Goal: Task Accomplishment & Management: Manage account settings

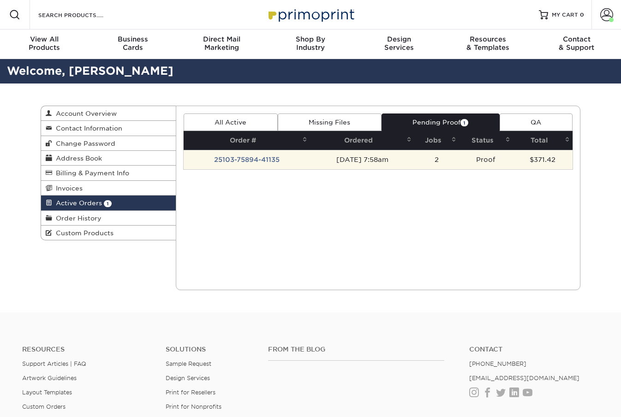
click at [466, 166] on td "Proof" at bounding box center [486, 159] width 54 height 19
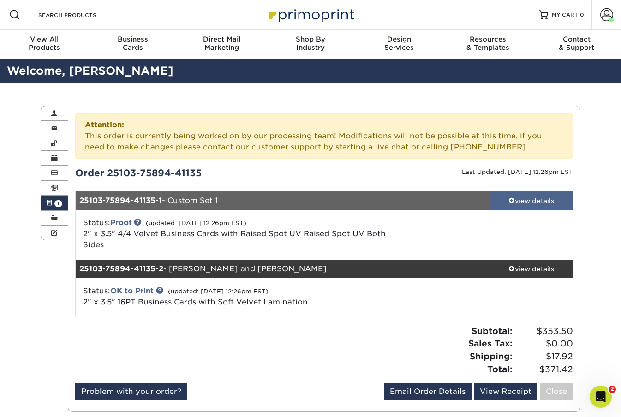
click at [532, 199] on div "view details" at bounding box center [530, 200] width 83 height 9
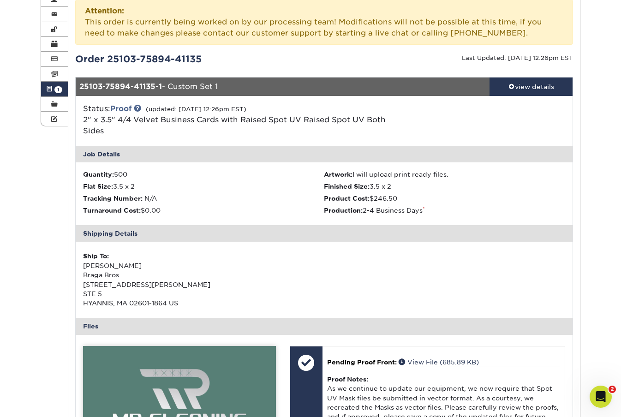
scroll to position [103, 0]
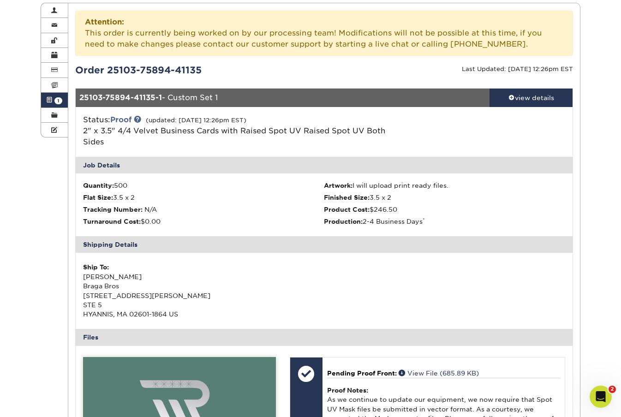
drag, startPoint x: 195, startPoint y: 73, endPoint x: 76, endPoint y: 75, distance: 119.5
click at [76, 75] on div "Order 25103-75894-41135" at bounding box center [196, 70] width 256 height 14
copy div "Order 25103-75894-41135"
click at [602, 395] on icon "Open Intercom Messenger" at bounding box center [599, 395] width 15 height 15
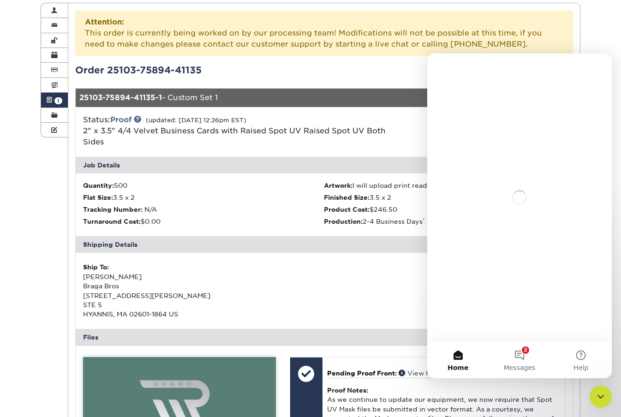
scroll to position [0, 0]
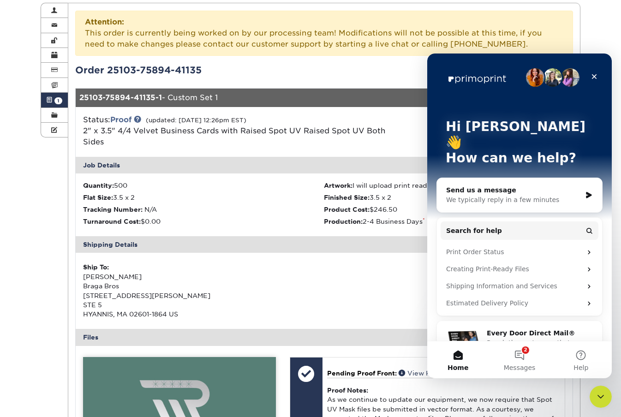
click at [516, 195] on div "We typically reply in a few minutes" at bounding box center [513, 200] width 135 height 10
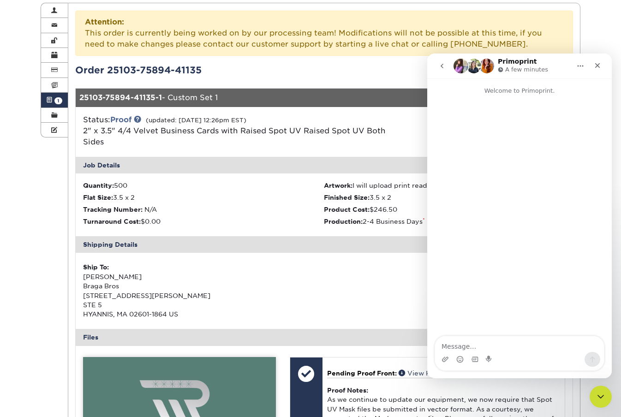
click at [505, 342] on textarea "Message…" at bounding box center [519, 344] width 169 height 16
type textarea "Hi can I upload the artwork for the front again"
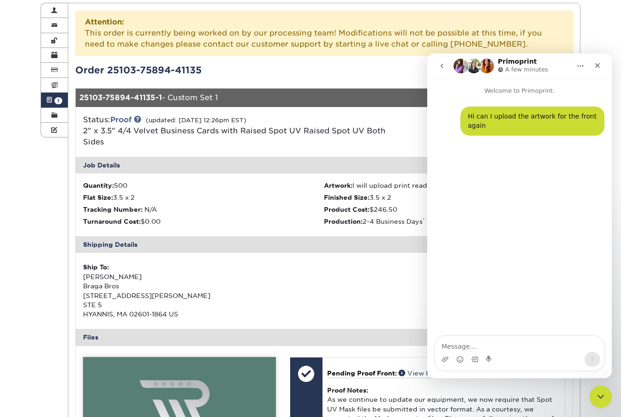
type textarea "Order 25103-75894-41135"
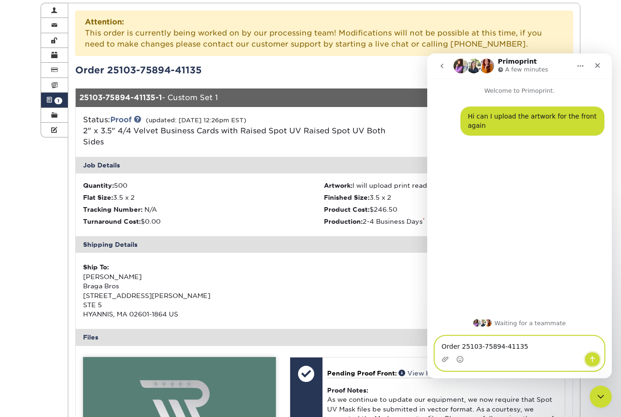
click at [597, 359] on button "Send a message…" at bounding box center [593, 359] width 16 height 15
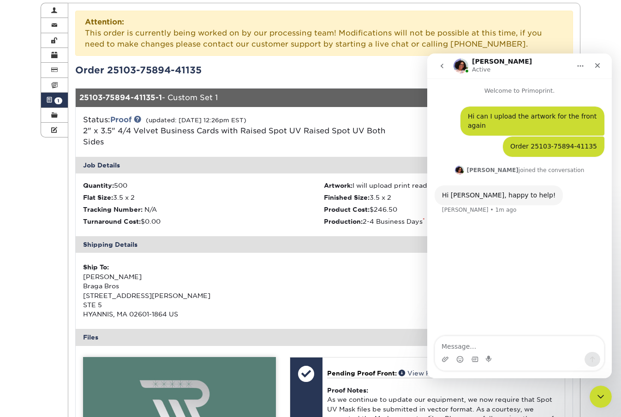
click at [308, 169] on div "Job Details" at bounding box center [324, 165] width 497 height 17
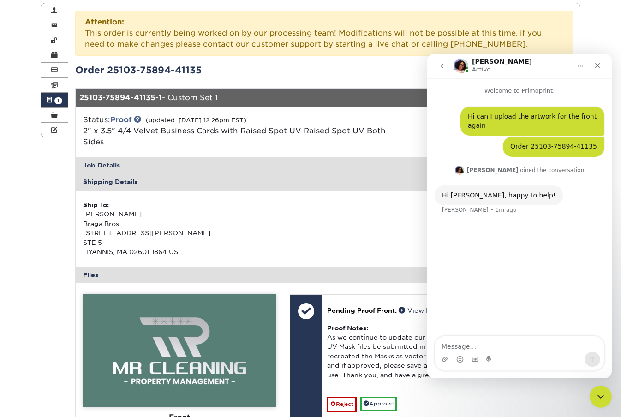
scroll to position [260, 0]
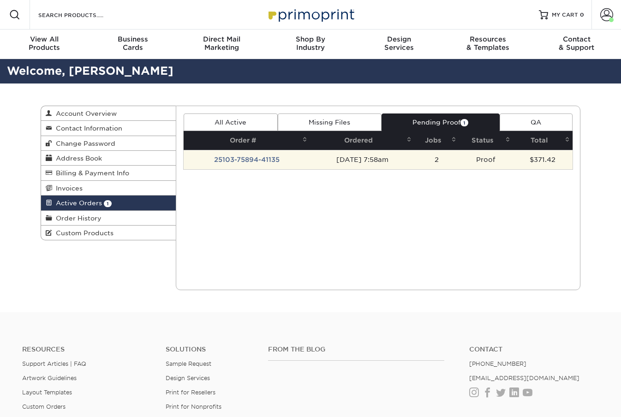
click at [414, 162] on td "[DATE] 7:58am" at bounding box center [362, 159] width 104 height 19
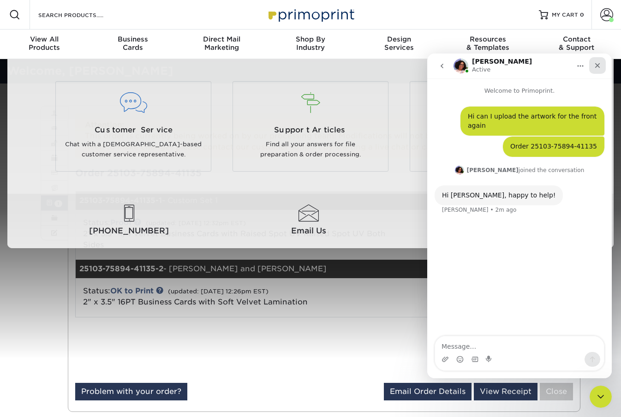
click at [601, 63] on div "Close" at bounding box center [597, 65] width 17 height 17
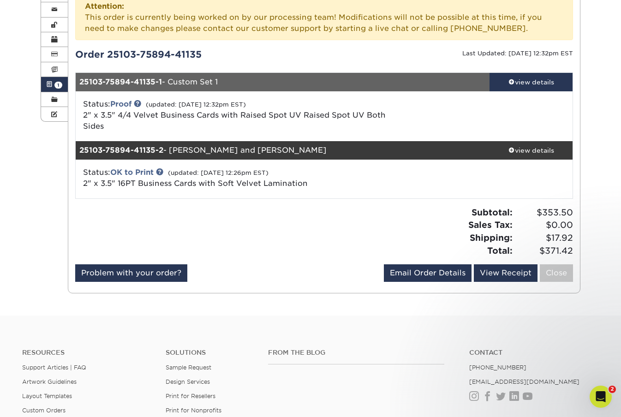
scroll to position [117, 0]
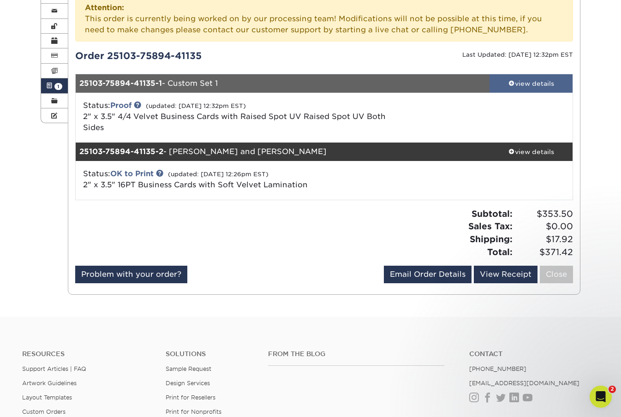
click at [529, 81] on div "view details" at bounding box center [530, 83] width 83 height 9
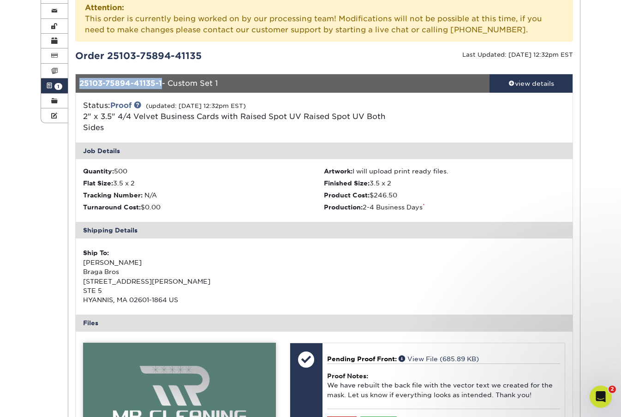
drag, startPoint x: 79, startPoint y: 84, endPoint x: 162, endPoint y: 81, distance: 82.6
click at [162, 81] on div "25103-75894-41135-1 - Custom Set 1" at bounding box center [283, 83] width 414 height 18
copy strong "25103-75894-41135-1"
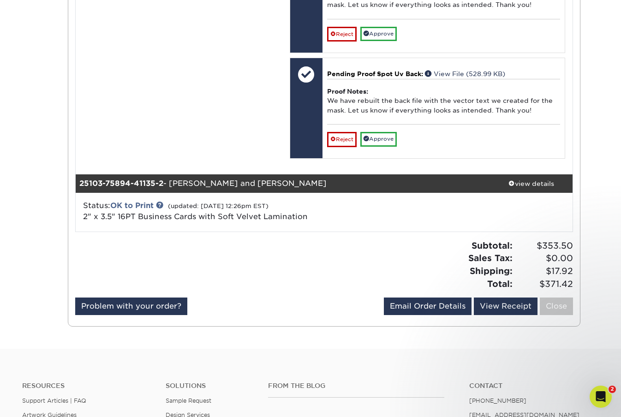
scroll to position [718, 0]
click at [600, 400] on icon "Open Intercom Messenger" at bounding box center [599, 395] width 15 height 15
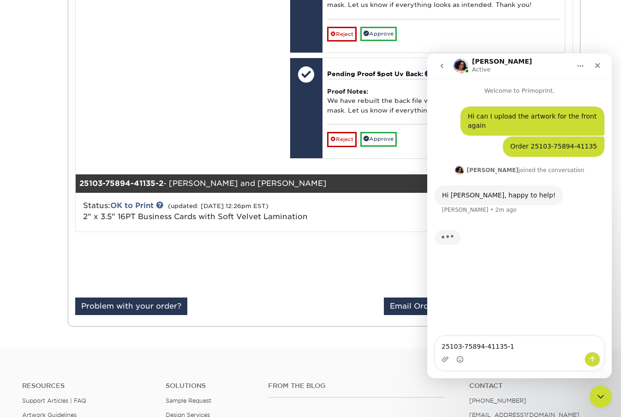
type textarea "25103-75894-41135-1"
click at [597, 358] on button "Send a message…" at bounding box center [593, 359] width 16 height 15
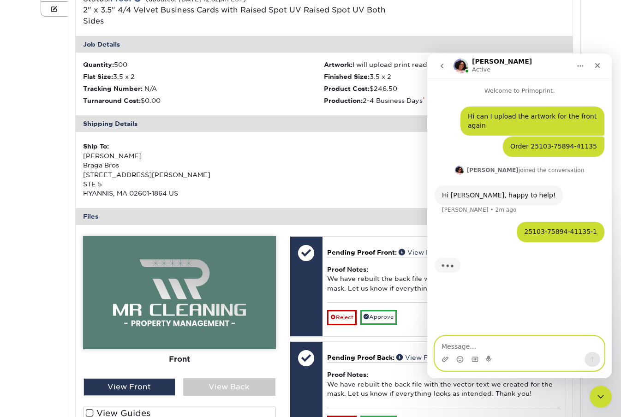
scroll to position [178, 0]
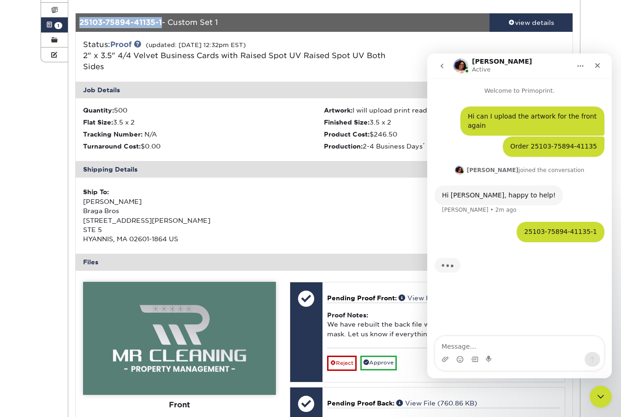
drag, startPoint x: 220, startPoint y: 22, endPoint x: 172, endPoint y: 24, distance: 47.6
click at [172, 24] on div "25103-75894-41135-1 - Custom Set 1" at bounding box center [283, 22] width 414 height 18
copy div "Custom Set 1"
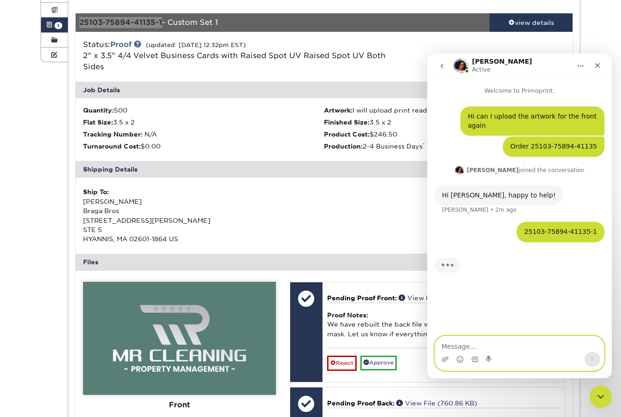
click at [509, 345] on textarea "Message…" at bounding box center [519, 344] width 169 height 16
paste textarea "Custom Set 1"
type textarea "Custom Set 1"
click at [594, 359] on icon "Send a message…" at bounding box center [592, 359] width 7 height 7
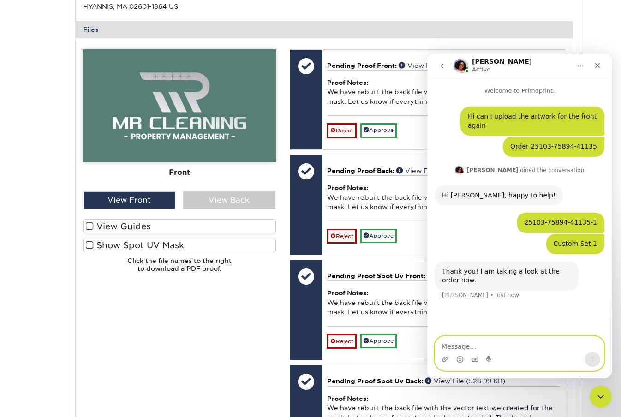
scroll to position [447, 0]
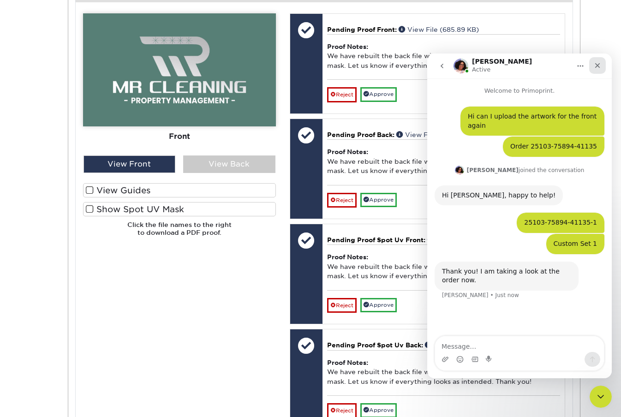
click at [600, 65] on icon "Close" at bounding box center [597, 65] width 7 height 7
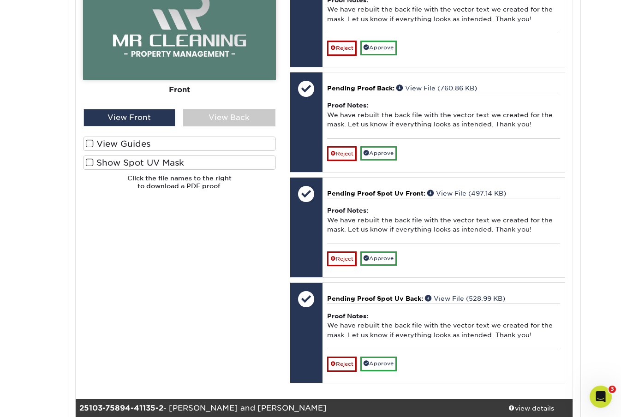
scroll to position [404, 0]
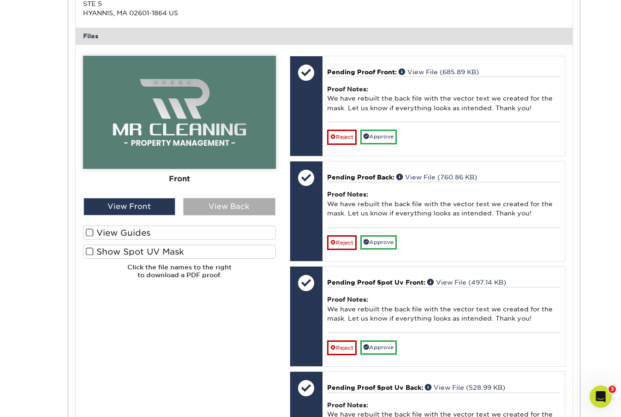
click at [215, 208] on div "View Back" at bounding box center [229, 207] width 92 height 18
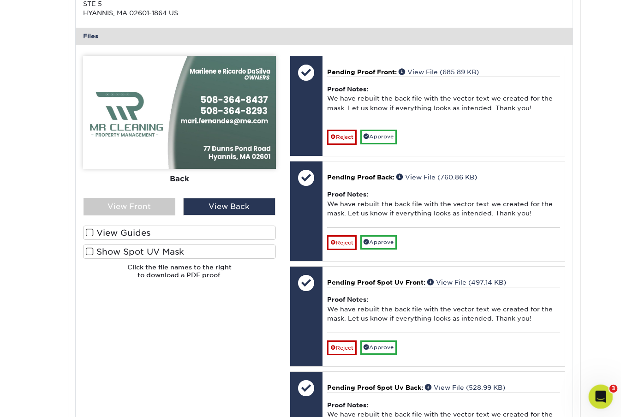
click at [599, 395] on icon "Open Intercom Messenger" at bounding box center [599, 395] width 15 height 15
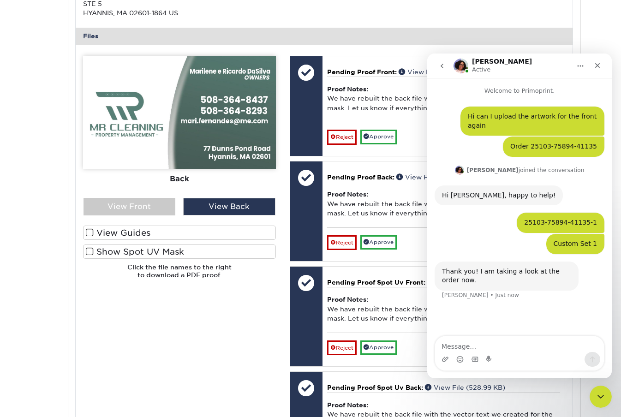
click at [495, 345] on textarea "Message…" at bounding box center [519, 344] width 169 height 16
type textarea "the back was not very well aligned"
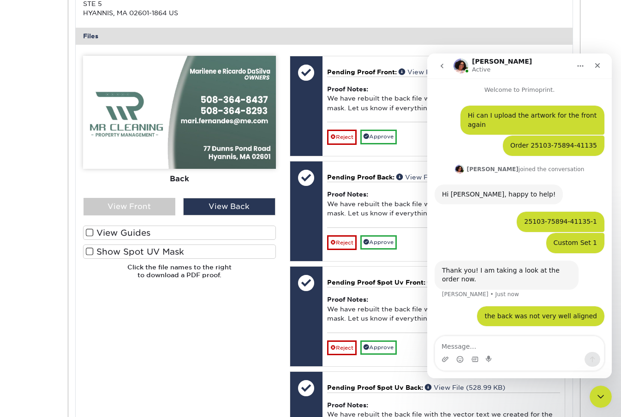
scroll to position [36, 0]
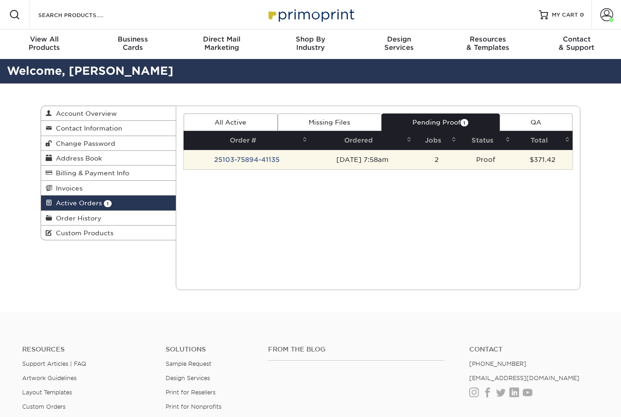
click at [364, 160] on td "[DATE] 7:58am" at bounding box center [362, 159] width 104 height 19
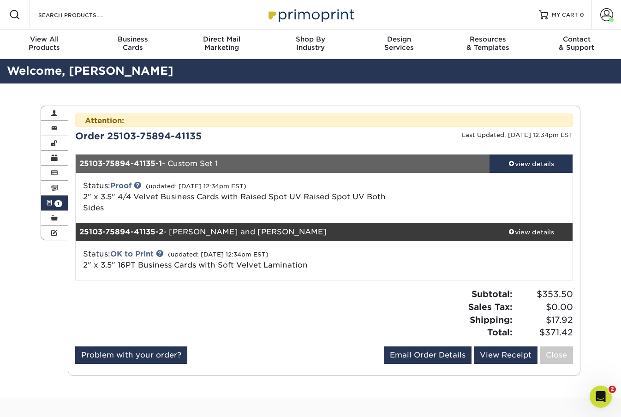
click at [536, 154] on div "Attention: This order is currently being worked on by our processing team! Modi…" at bounding box center [324, 240] width 498 height 254
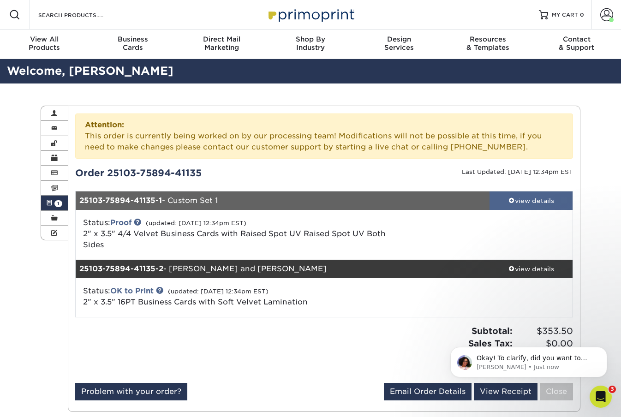
click at [540, 200] on div "view details" at bounding box center [530, 200] width 83 height 9
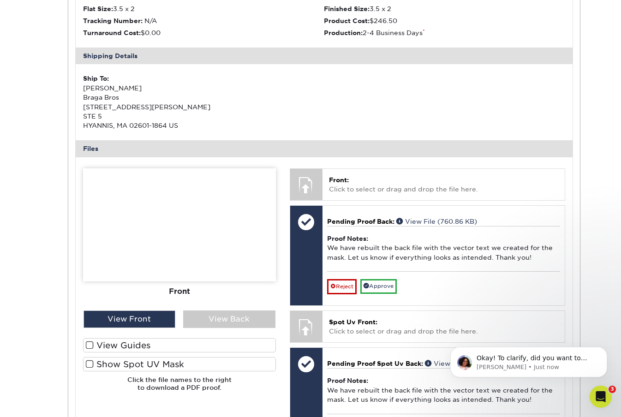
scroll to position [301, 0]
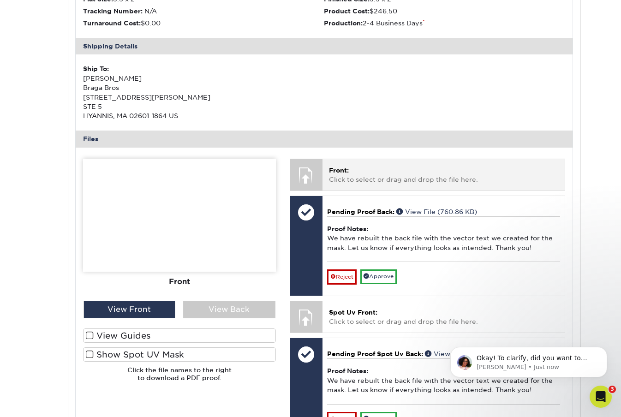
click at [356, 175] on p "Front: Click to select or drag and drop the file here." at bounding box center [443, 175] width 229 height 19
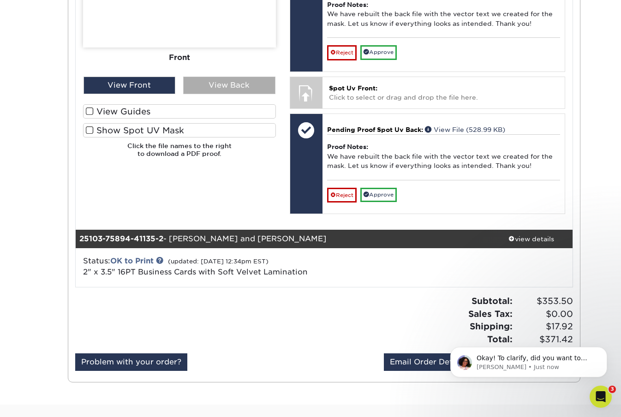
scroll to position [485, 0]
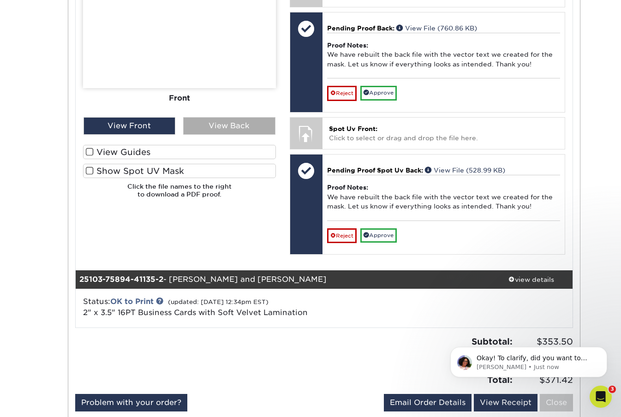
click at [212, 123] on div "View Back" at bounding box center [229, 126] width 92 height 18
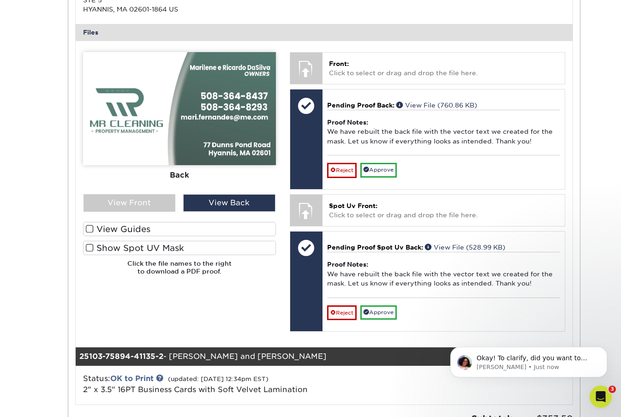
scroll to position [407, 0]
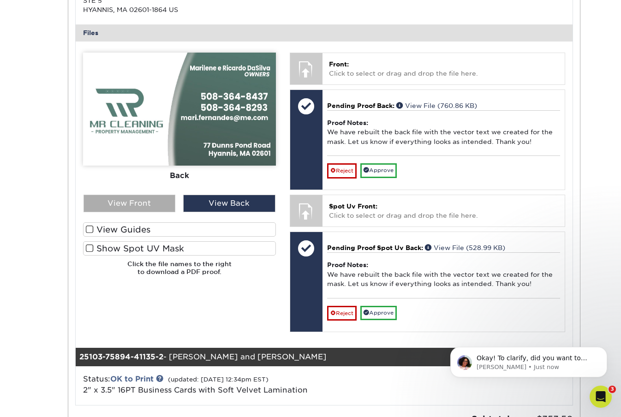
click at [131, 209] on div "View Front" at bounding box center [130, 204] width 92 height 18
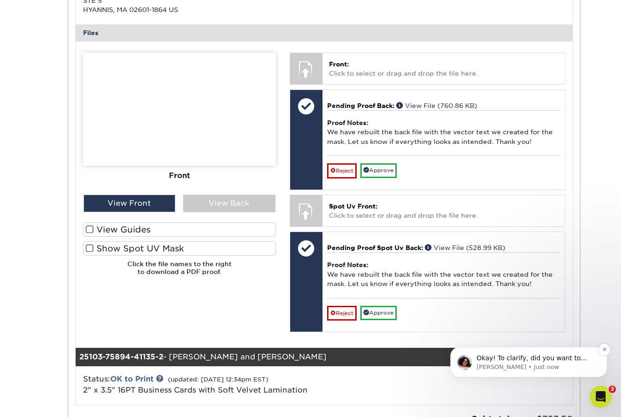
click at [567, 369] on p "Avery • Just now" at bounding box center [536, 367] width 119 height 8
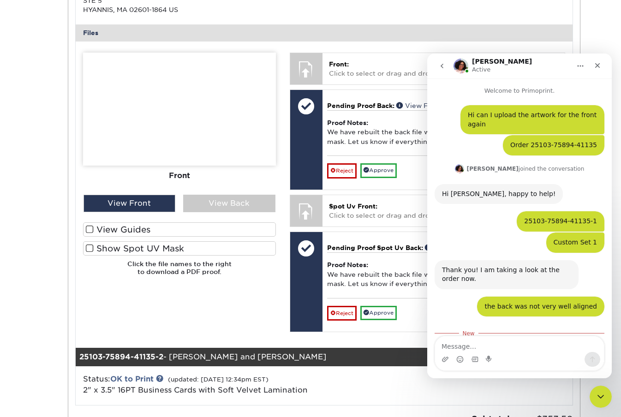
scroll to position [53, 0]
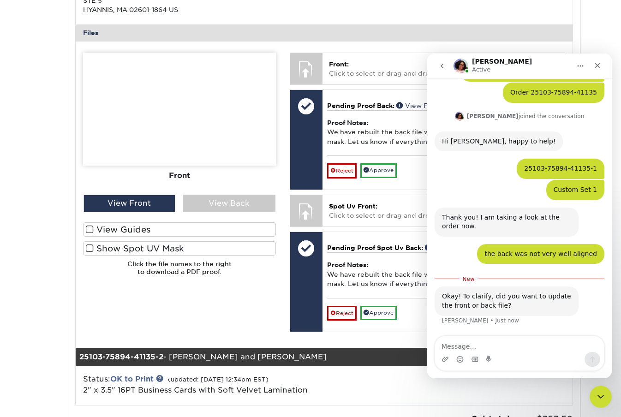
click at [507, 347] on textarea "Message…" at bounding box center [519, 344] width 169 height 16
type textarea "where the info is"
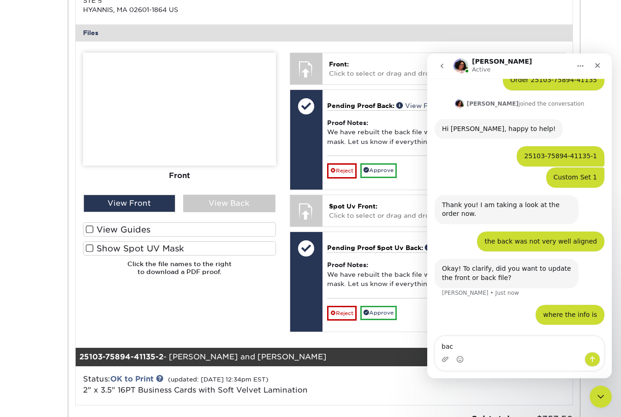
type textarea "back"
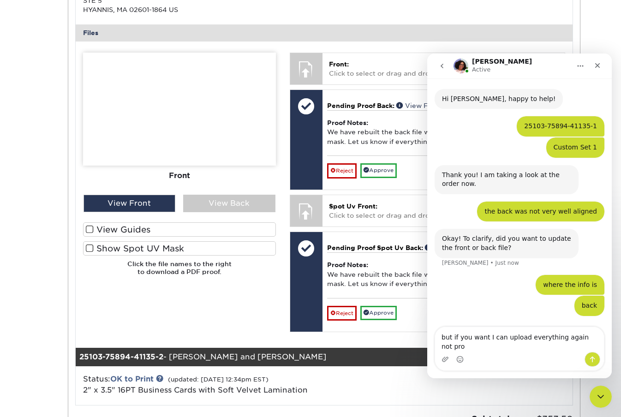
scroll to position [86, 0]
type textarea "but if you want I can upload everything again no problem"
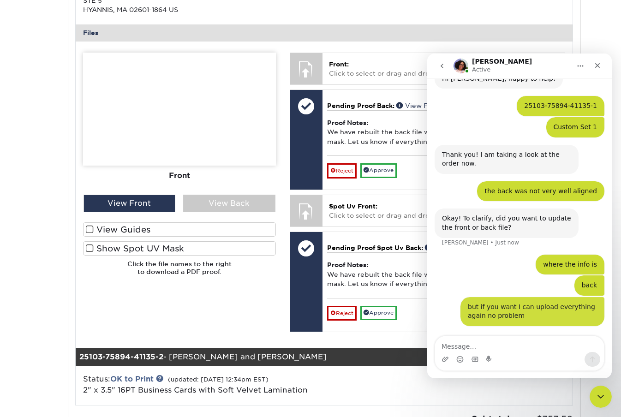
scroll to position [116, 0]
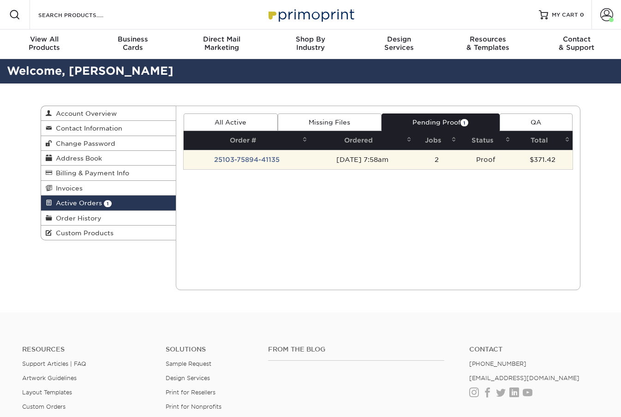
click at [505, 156] on td "Proof" at bounding box center [486, 159] width 54 height 19
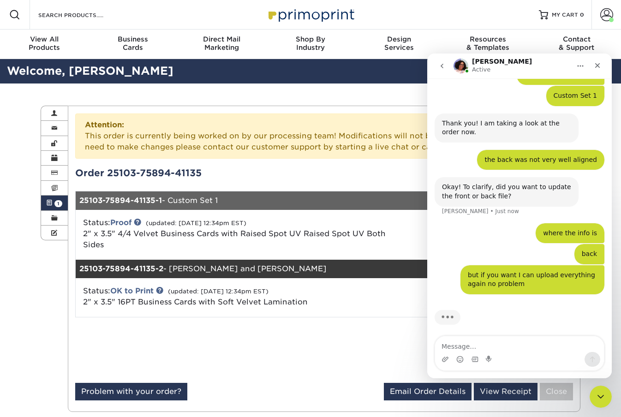
scroll to position [152, 0]
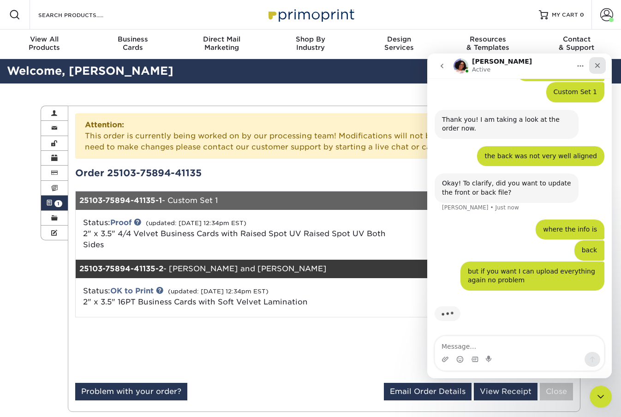
click at [600, 66] on icon "Close" at bounding box center [597, 65] width 7 height 7
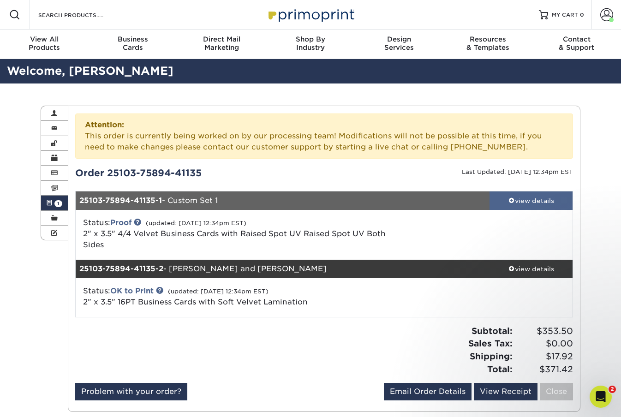
click at [535, 201] on div "view details" at bounding box center [530, 200] width 83 height 9
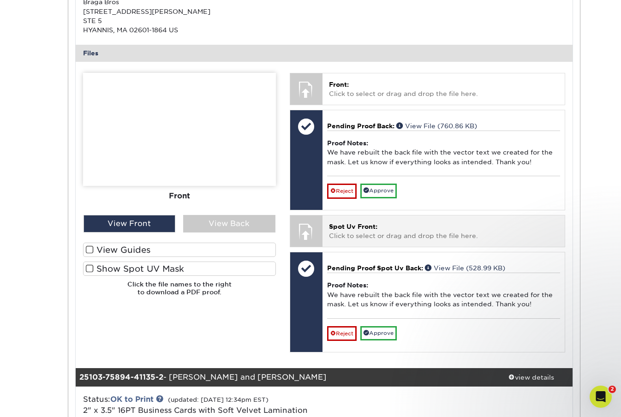
scroll to position [379, 0]
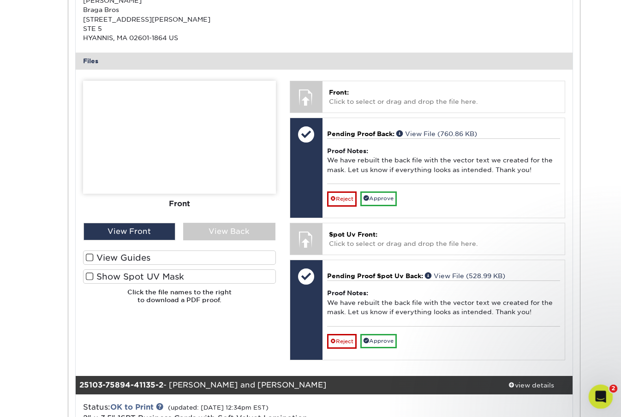
click at [594, 397] on icon "Open Intercom Messenger" at bounding box center [599, 395] width 15 height 15
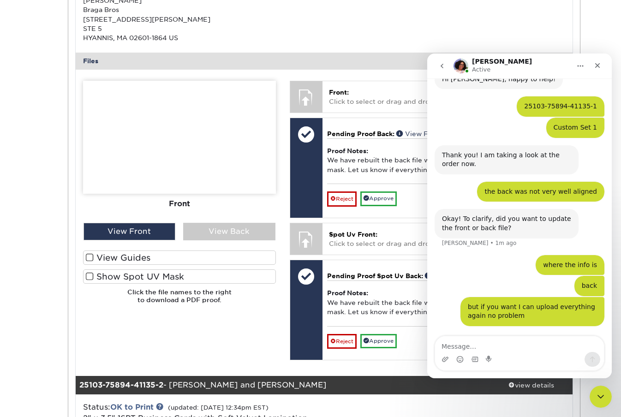
scroll to position [152, 0]
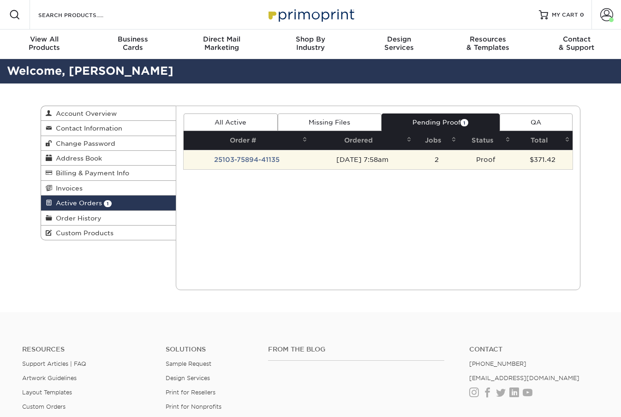
click at [406, 157] on td "[DATE] 7:58am" at bounding box center [362, 159] width 104 height 19
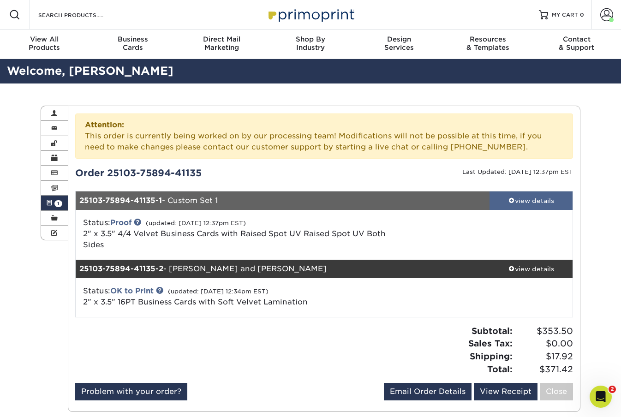
click at [543, 197] on div "view details" at bounding box center [530, 200] width 83 height 9
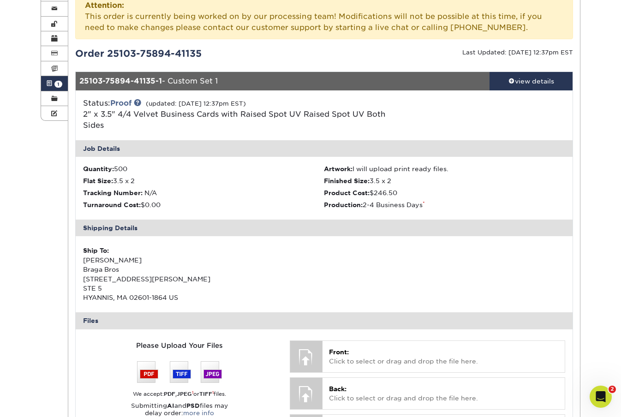
scroll to position [292, 0]
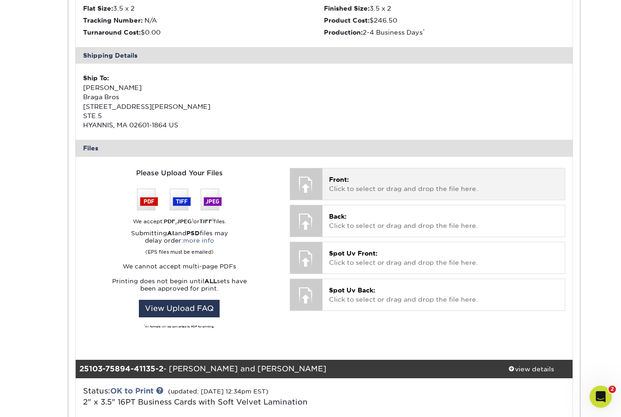
click at [328, 180] on div "Front: Click to select or drag and drop the file here. Choose file" at bounding box center [443, 183] width 242 height 31
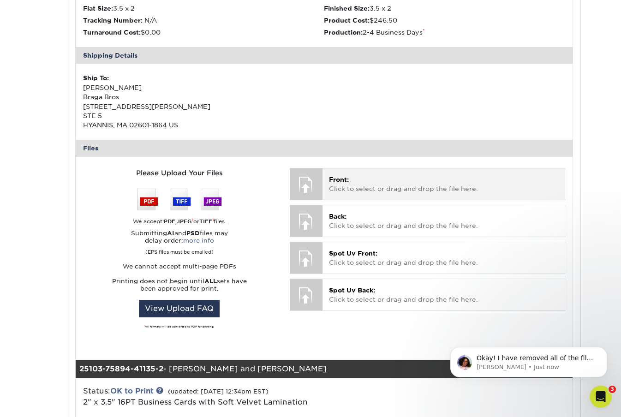
scroll to position [0, 0]
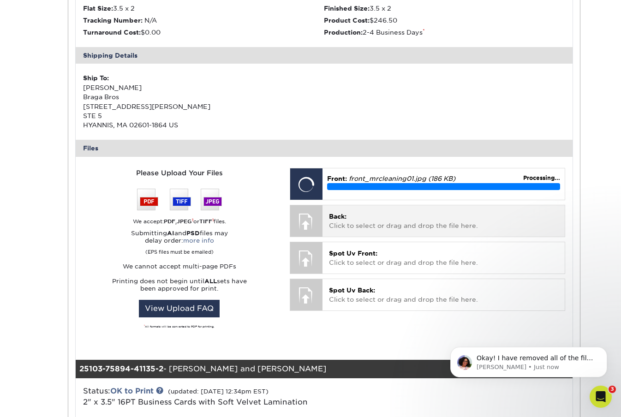
click at [306, 220] on div at bounding box center [306, 221] width 32 height 32
click at [312, 218] on div at bounding box center [306, 221] width 32 height 32
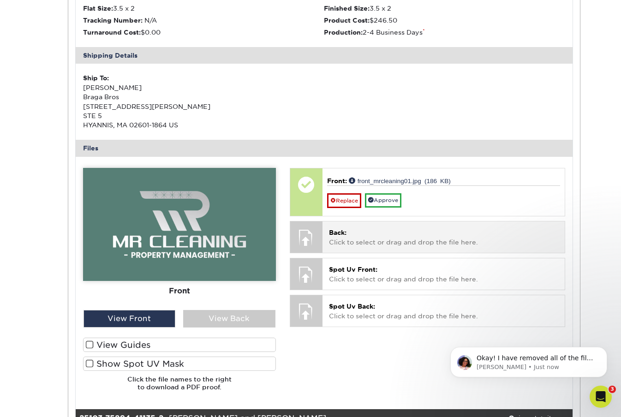
click at [291, 244] on div at bounding box center [306, 237] width 32 height 32
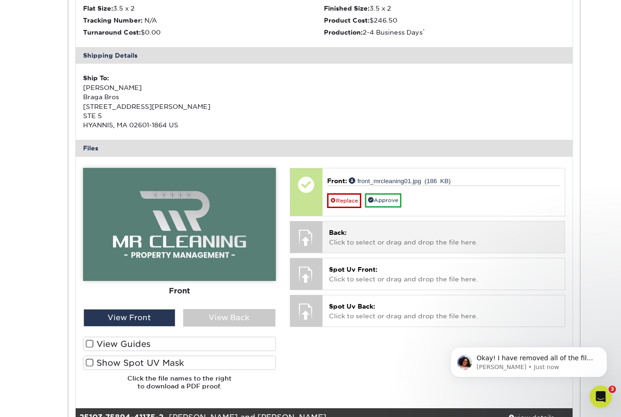
click at [310, 241] on div at bounding box center [306, 237] width 32 height 32
click at [343, 226] on div "Back: Click to select or drag and drop the file here. Choose file" at bounding box center [443, 236] width 242 height 31
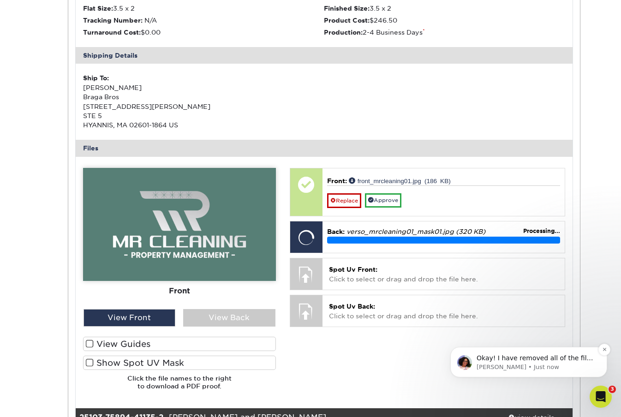
click at [534, 360] on span "Okay! I have removed all of the files for Set 1 so you can upload the new artwo…" at bounding box center [535, 367] width 117 height 26
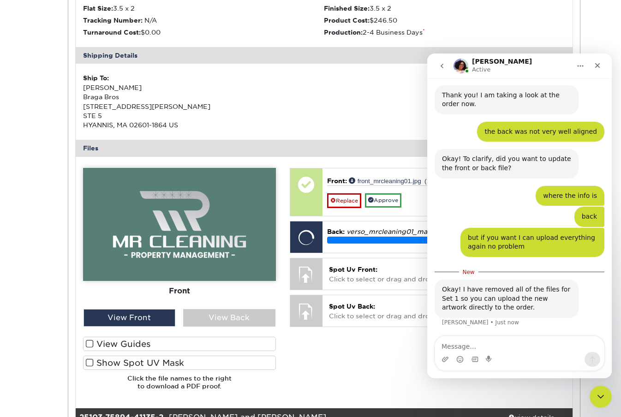
scroll to position [177, 0]
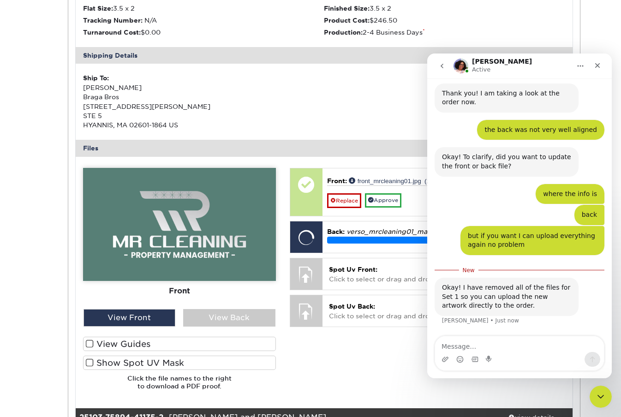
click at [491, 346] on textarea "Message…" at bounding box center [519, 344] width 169 height 16
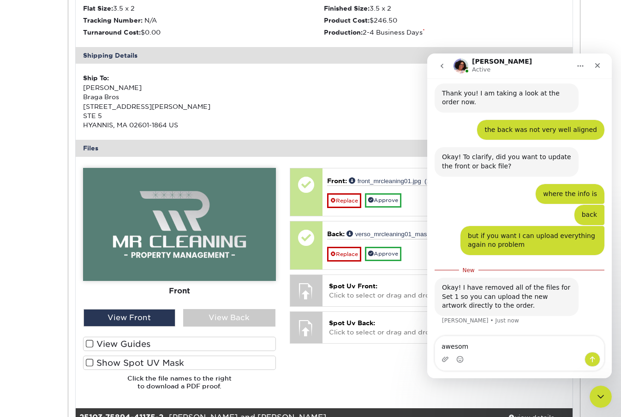
type textarea "awesome"
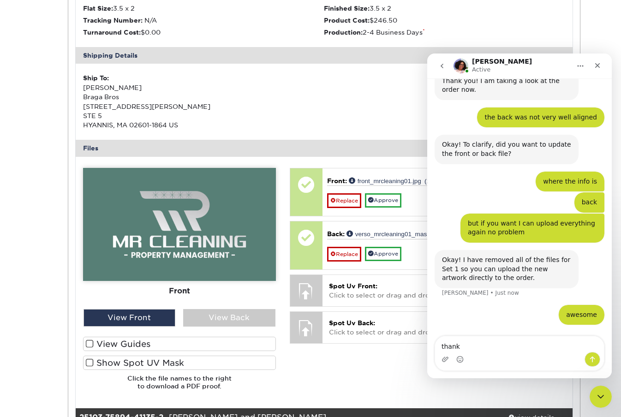
type textarea "thanks"
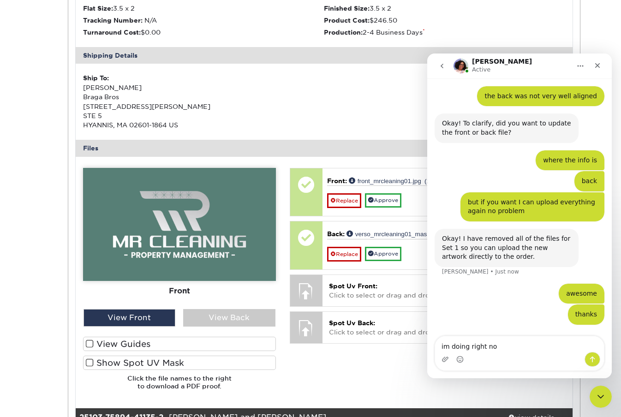
type textarea "im doing right now"
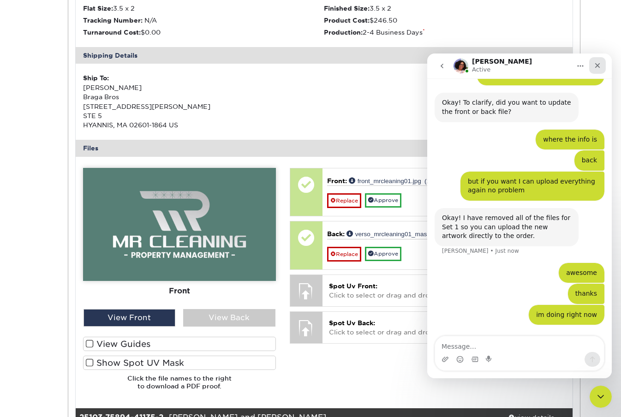
click at [597, 66] on icon "Close" at bounding box center [597, 65] width 5 height 5
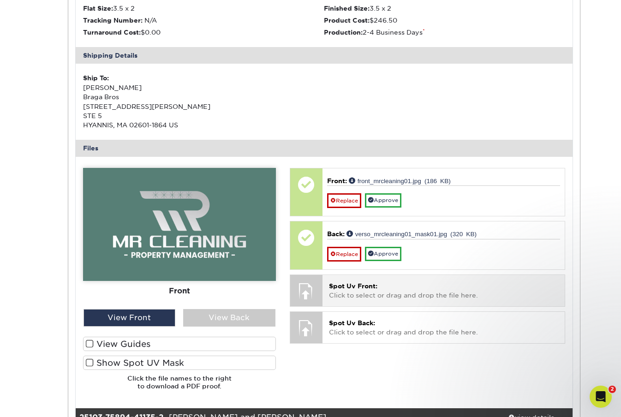
click at [329, 292] on p "Spot Uv Front: Click to select or drag and drop the file here." at bounding box center [443, 290] width 229 height 19
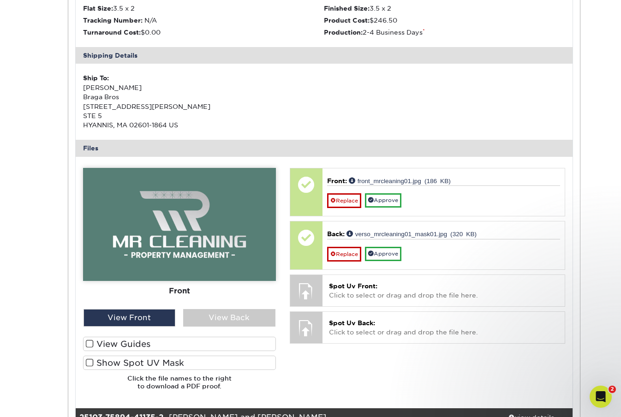
scroll to position [267, 0]
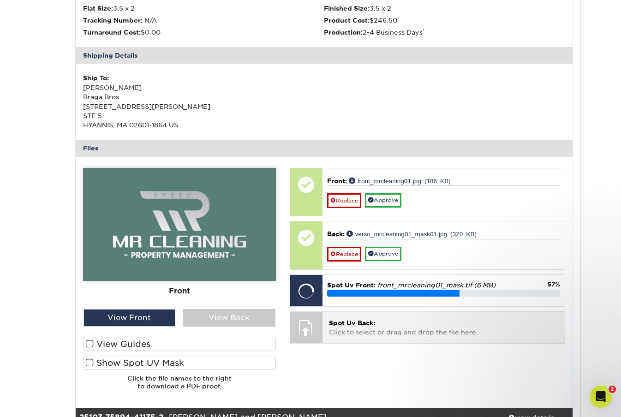
click at [362, 322] on span "Spot Uv Back:" at bounding box center [352, 322] width 46 height 7
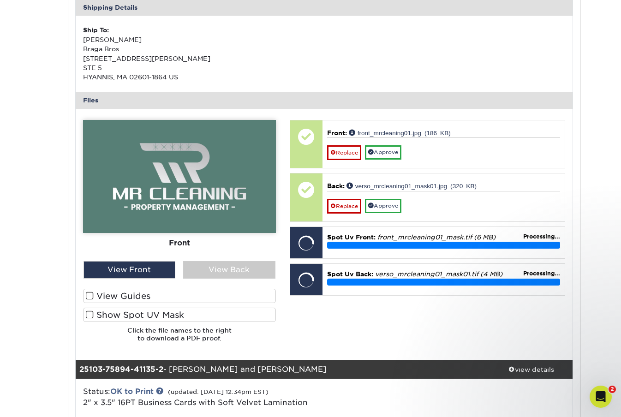
scroll to position [342, 0]
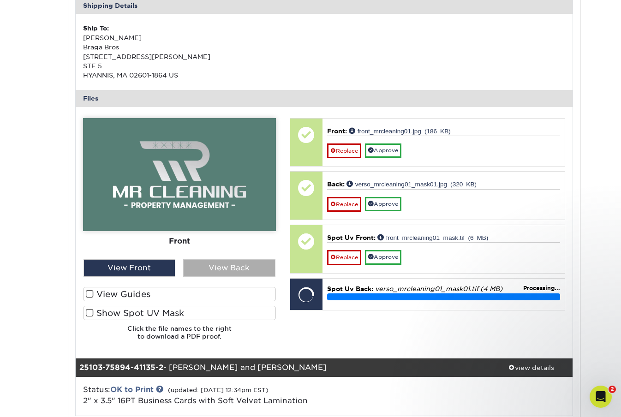
click at [221, 267] on div "View Back" at bounding box center [229, 268] width 92 height 18
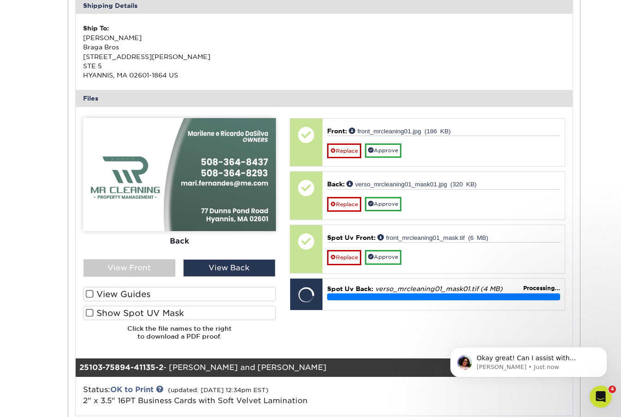
scroll to position [268, 0]
click at [135, 293] on label "View Guides" at bounding box center [179, 294] width 193 height 14
click at [0, 0] on input "View Guides" at bounding box center [0, 0] width 0 height 0
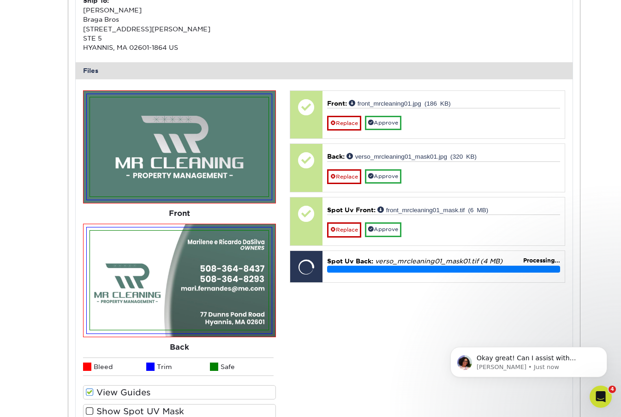
scroll to position [415, 0]
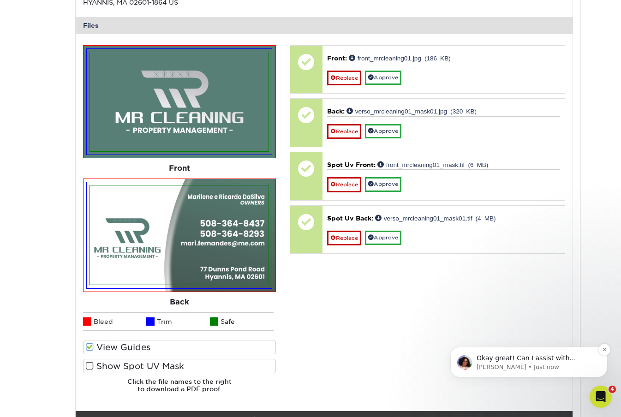
click at [544, 365] on p "Avery • Just now" at bounding box center [536, 367] width 119 height 8
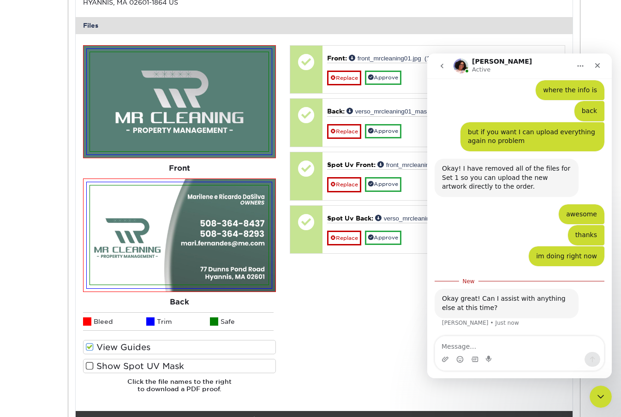
scroll to position [283, 0]
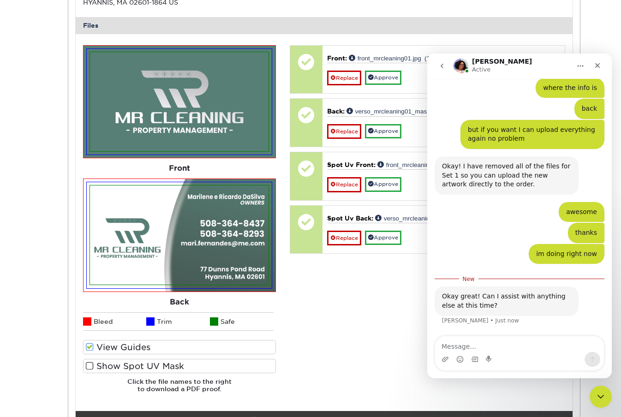
click at [505, 345] on textarea "Message…" at bounding box center [519, 344] width 169 height 16
type textarea "thats all thank you"
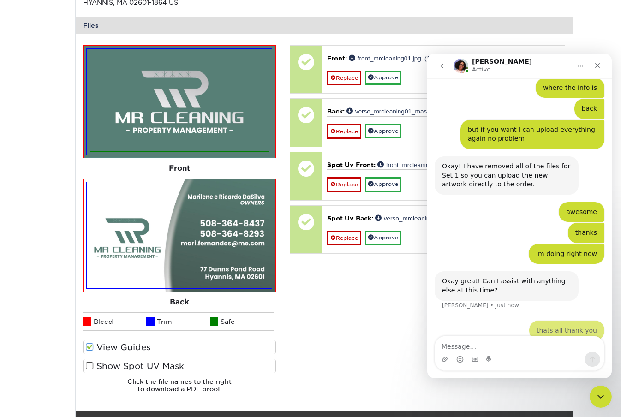
scroll to position [295, 0]
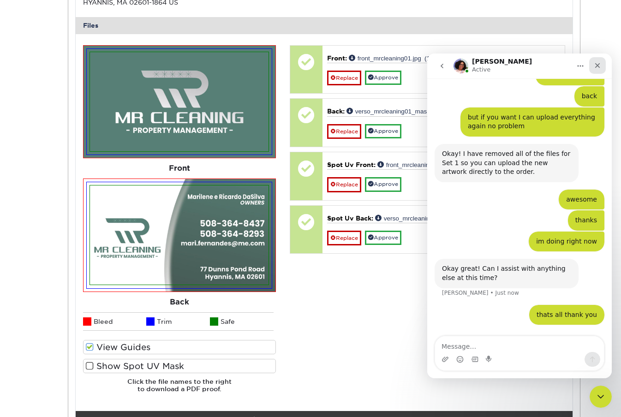
click at [599, 65] on icon "Close" at bounding box center [597, 65] width 7 height 7
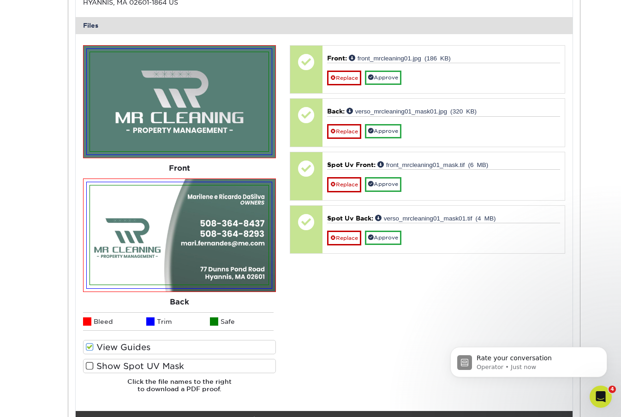
scroll to position [396, 0]
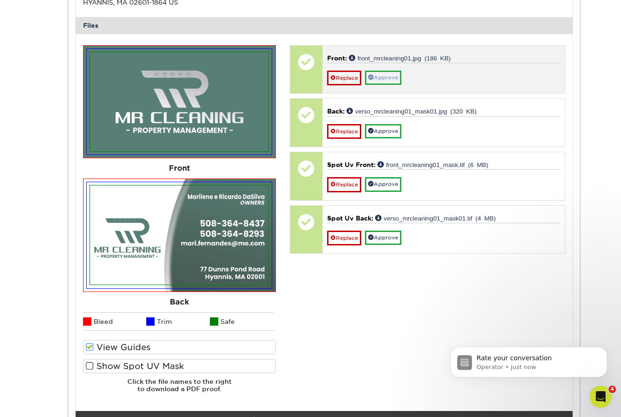
click at [387, 79] on link "Approve" at bounding box center [383, 78] width 36 height 14
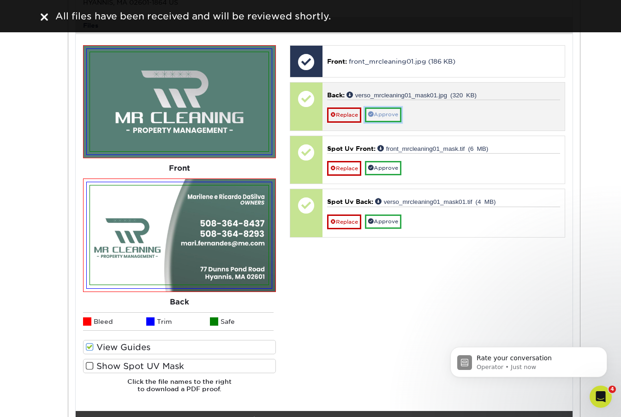
click at [390, 113] on link "Approve" at bounding box center [383, 114] width 36 height 14
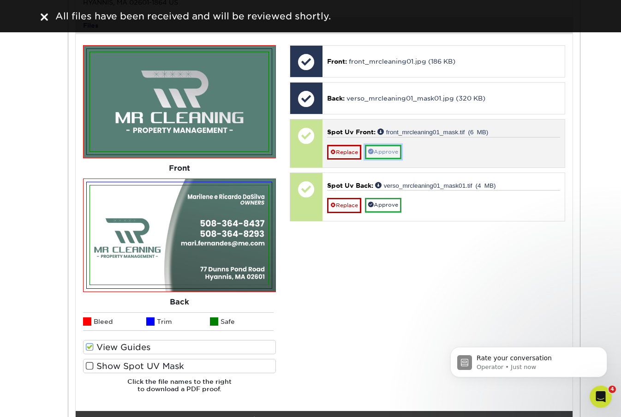
click at [388, 150] on link "Approve" at bounding box center [383, 152] width 36 height 14
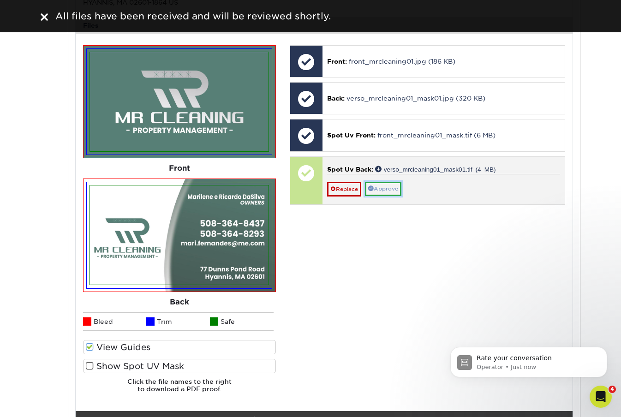
click at [387, 191] on link "Approve" at bounding box center [383, 189] width 36 height 14
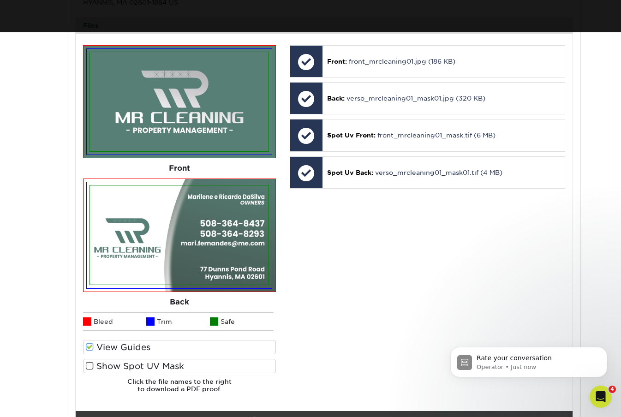
click at [89, 346] on span at bounding box center [90, 347] width 8 height 9
click at [0, 0] on input "View Guides" at bounding box center [0, 0] width 0 height 0
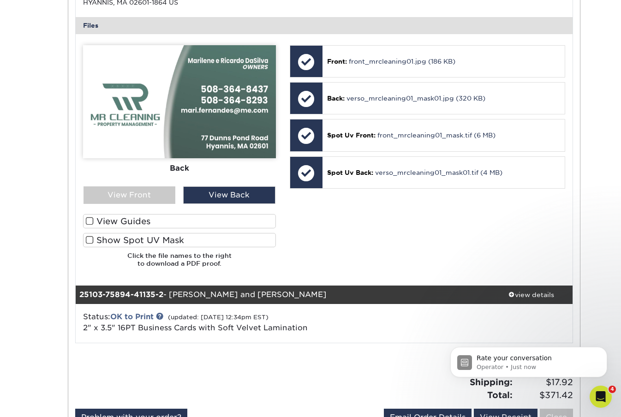
click at [94, 241] on label "Show Spot UV Mask" at bounding box center [179, 240] width 193 height 14
click at [0, 0] on input "Show Spot UV Mask" at bounding box center [0, 0] width 0 height 0
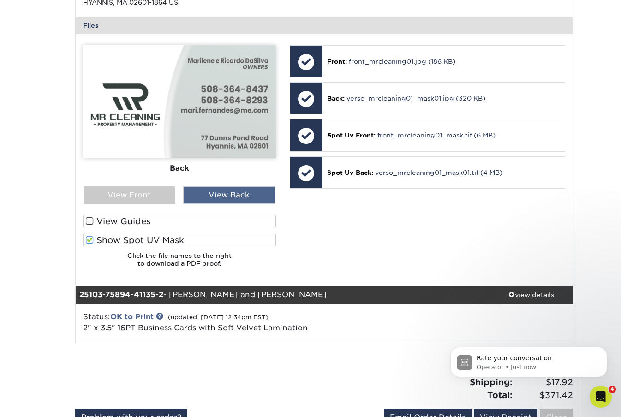
click at [251, 197] on div "View Back" at bounding box center [229, 195] width 92 height 18
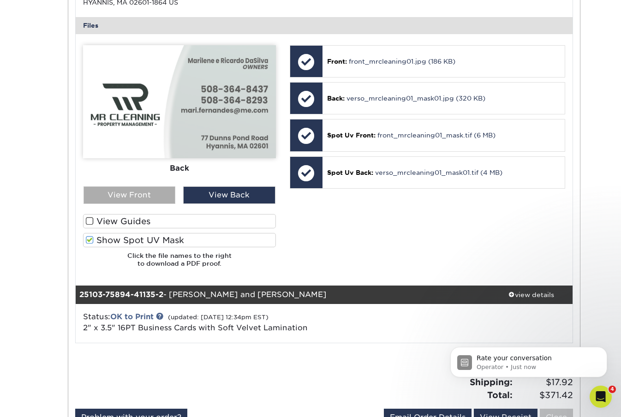
click at [125, 197] on div "View Front" at bounding box center [130, 195] width 92 height 18
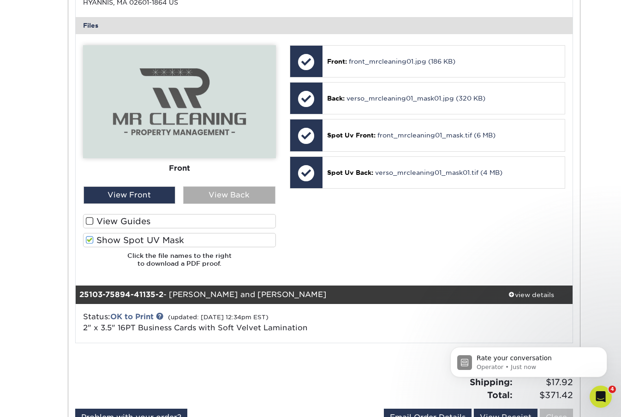
click at [222, 197] on div "View Back" at bounding box center [229, 195] width 92 height 18
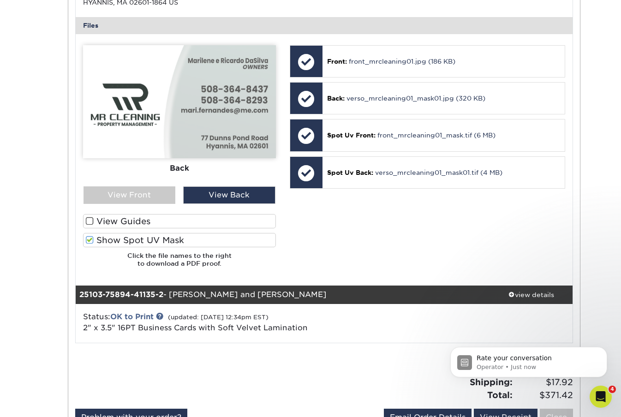
click at [91, 240] on span at bounding box center [90, 240] width 8 height 9
click at [0, 0] on input "Show Spot UV Mask" at bounding box center [0, 0] width 0 height 0
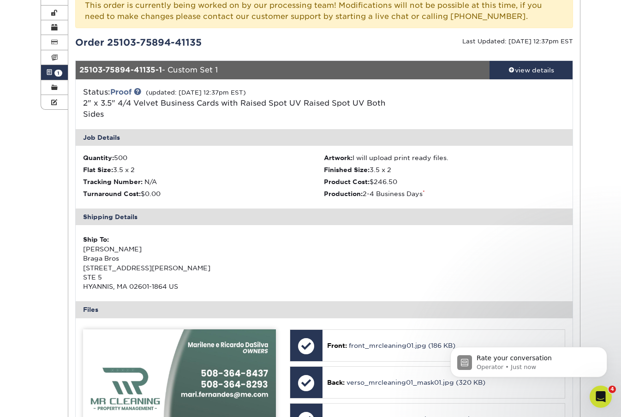
scroll to position [0, 0]
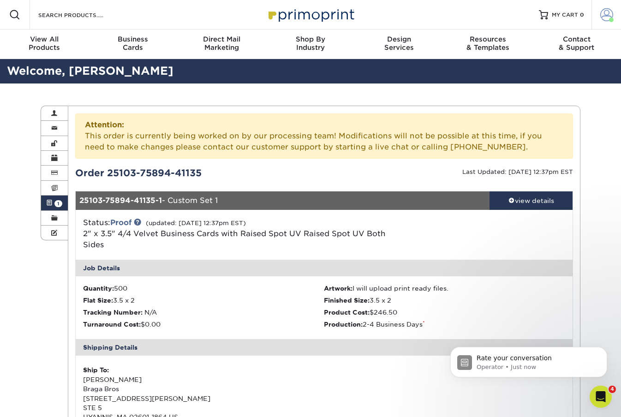
click at [607, 13] on span at bounding box center [606, 14] width 13 height 13
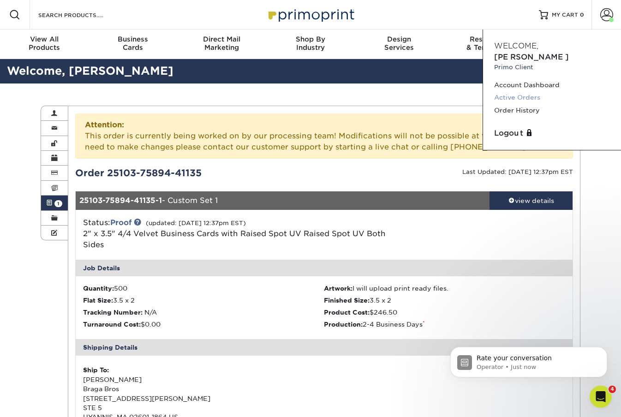
click at [511, 91] on link "Active Orders" at bounding box center [552, 97] width 116 height 12
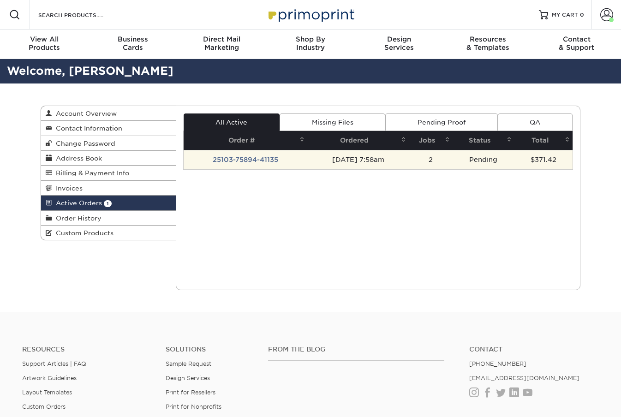
click at [406, 163] on td "[DATE] 7:58am" at bounding box center [357, 159] width 101 height 19
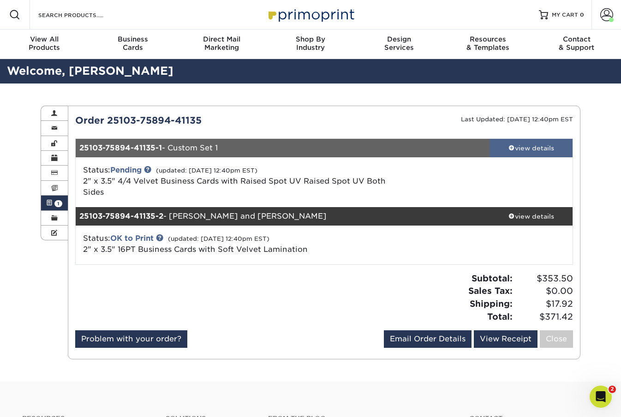
click at [512, 150] on span at bounding box center [511, 147] width 6 height 6
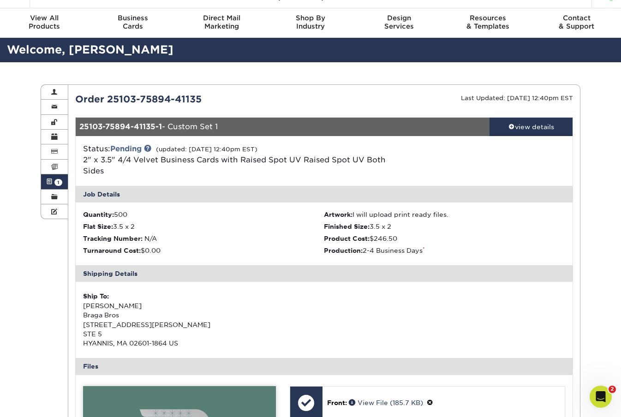
scroll to position [296, 0]
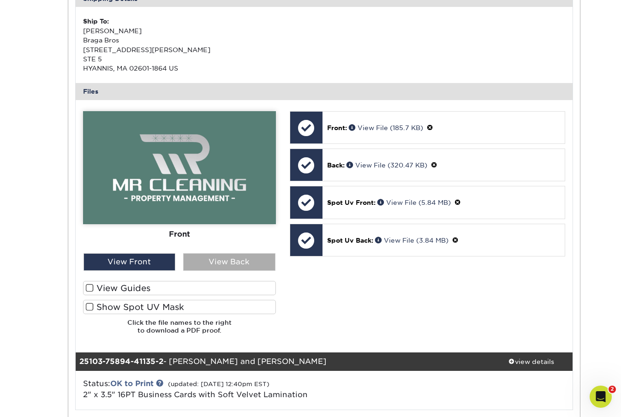
click at [217, 266] on div "View Back" at bounding box center [229, 262] width 92 height 18
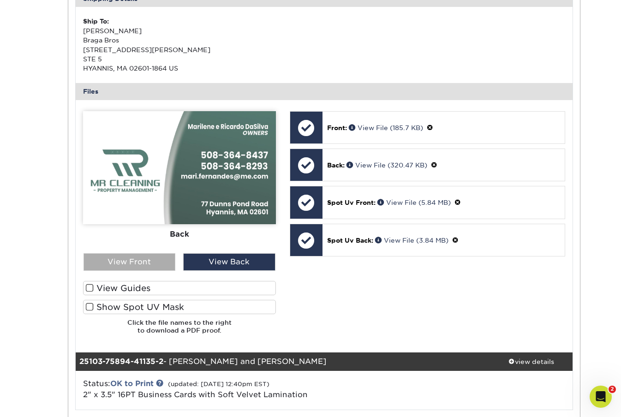
click at [129, 266] on div "View Front" at bounding box center [130, 262] width 92 height 18
